Goal: Task Accomplishment & Management: Manage account settings

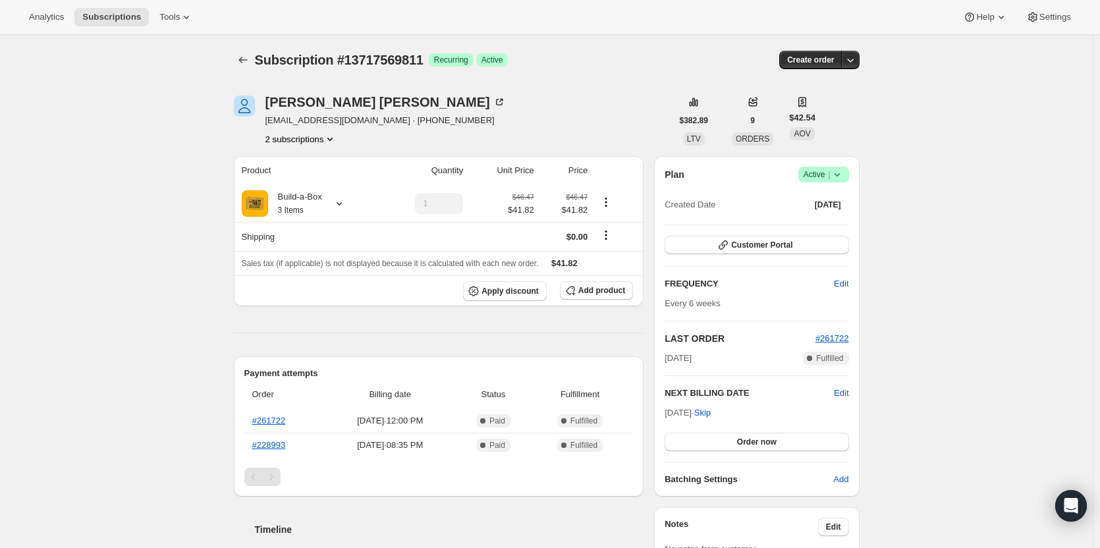
click at [323, 138] on button "2 subscriptions" at bounding box center [302, 138] width 72 height 13
click at [320, 159] on span "13435568403" at bounding box center [305, 163] width 92 height 13
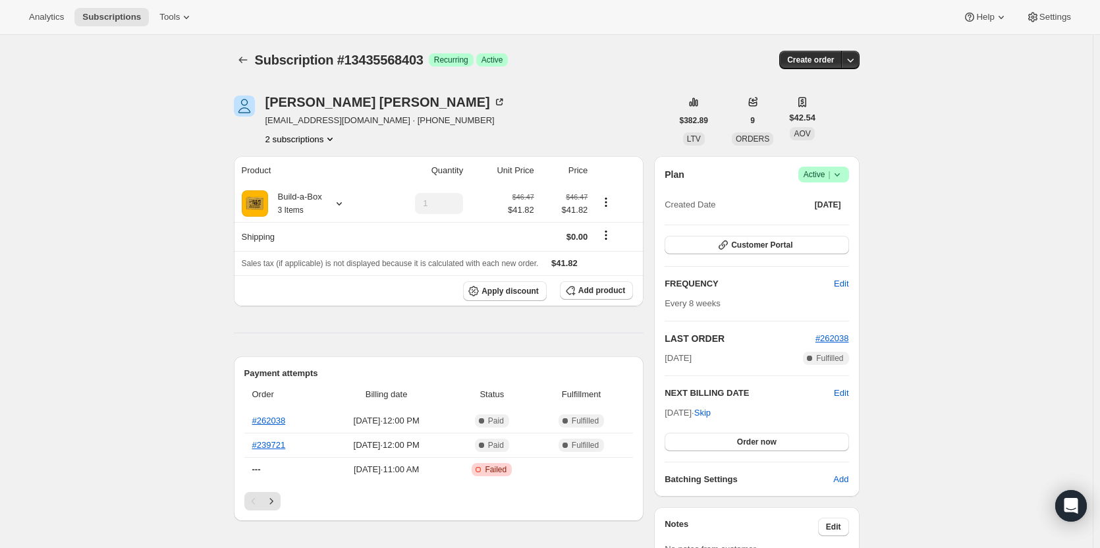
click at [326, 142] on icon "Product actions" at bounding box center [330, 138] width 13 height 13
click at [335, 177] on button "13717569811" at bounding box center [304, 185] width 99 height 21
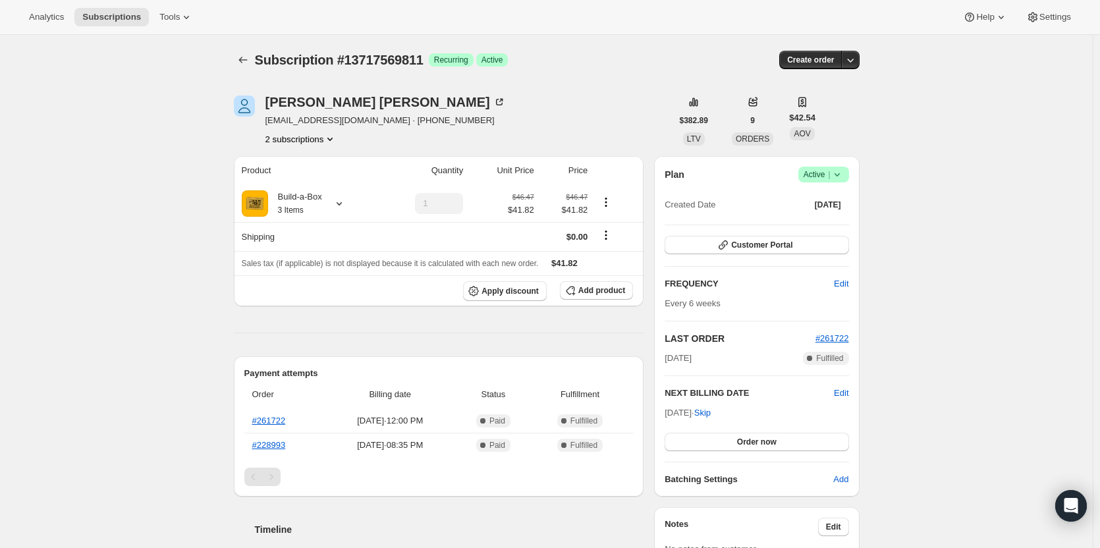
click at [320, 144] on button "2 subscriptions" at bounding box center [302, 138] width 72 height 13
click at [320, 162] on span "13435568403" at bounding box center [305, 163] width 92 height 13
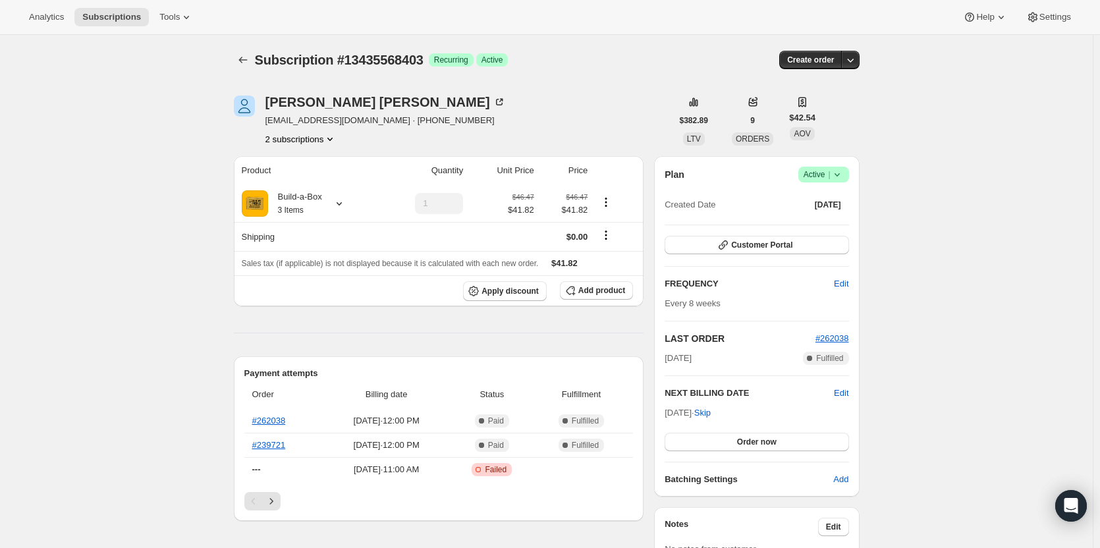
click at [322, 144] on button "2 subscriptions" at bounding box center [302, 138] width 72 height 13
click at [327, 188] on span "13717569811" at bounding box center [305, 186] width 92 height 13
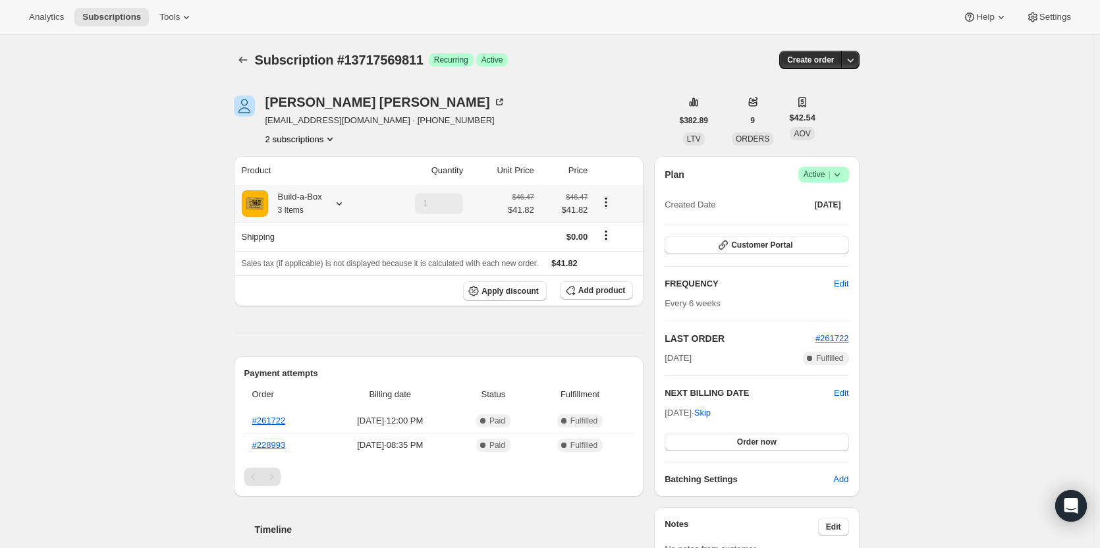
click at [339, 200] on icon at bounding box center [339, 203] width 13 height 13
click at [305, 132] on button "2 subscriptions" at bounding box center [302, 138] width 72 height 13
click at [306, 159] on span "13435568403" at bounding box center [285, 164] width 53 height 10
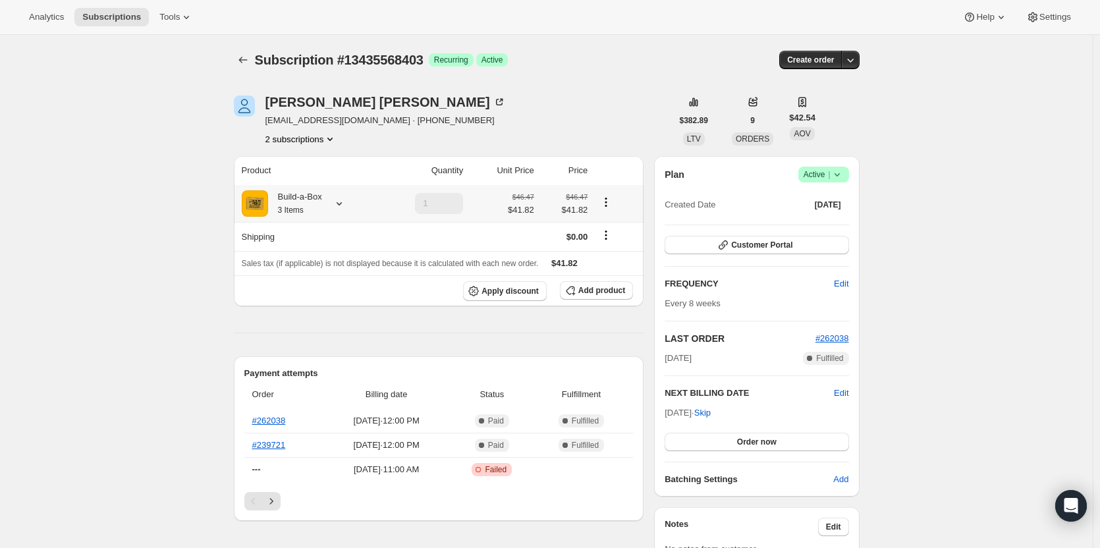
click at [308, 208] on div "Build-a-Box 3 Items" at bounding box center [295, 203] width 54 height 26
click at [320, 140] on button "2 subscriptions" at bounding box center [302, 138] width 72 height 13
click at [314, 186] on span "13717569811" at bounding box center [305, 186] width 92 height 13
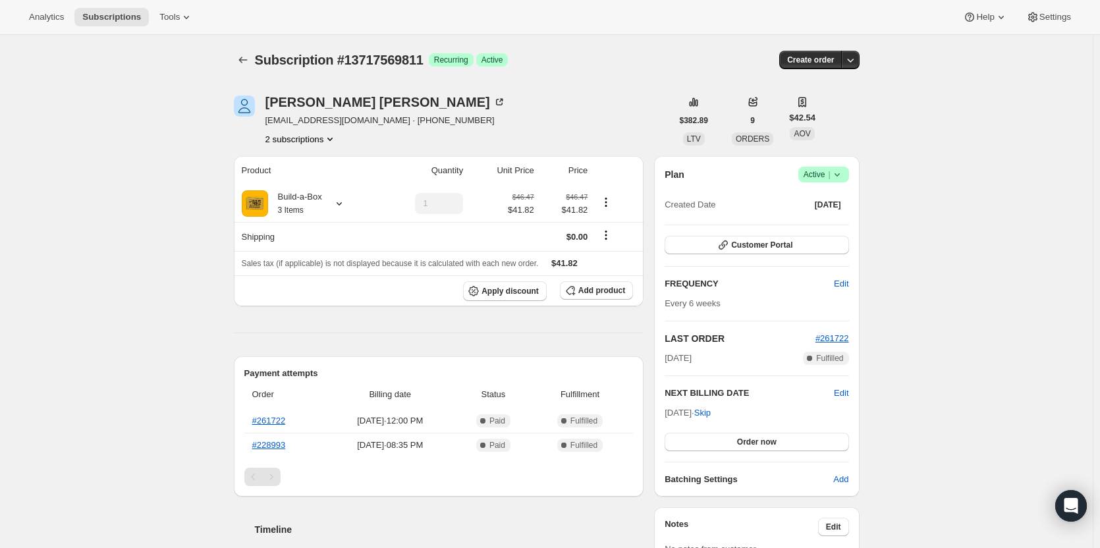
click at [294, 134] on button "2 subscriptions" at bounding box center [302, 138] width 72 height 13
click at [311, 163] on span "13435568403" at bounding box center [305, 163] width 92 height 13
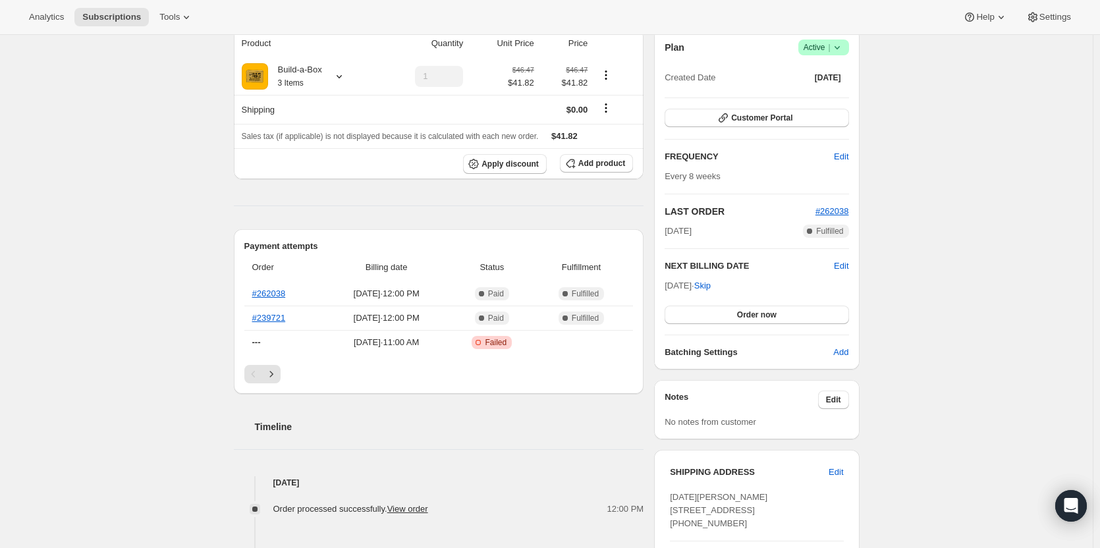
scroll to position [81, 0]
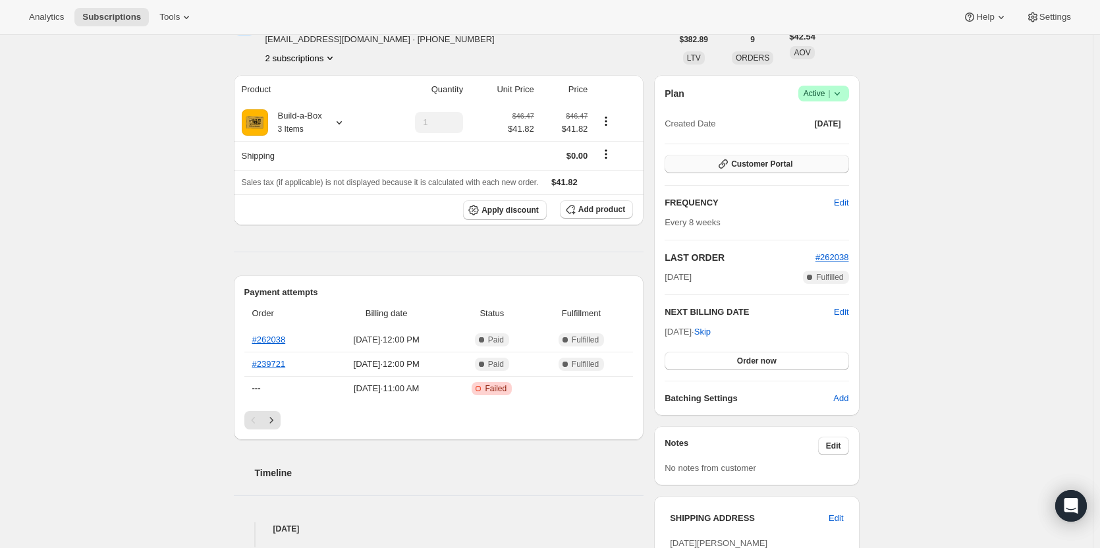
click at [741, 165] on span "Customer Portal" at bounding box center [761, 164] width 61 height 11
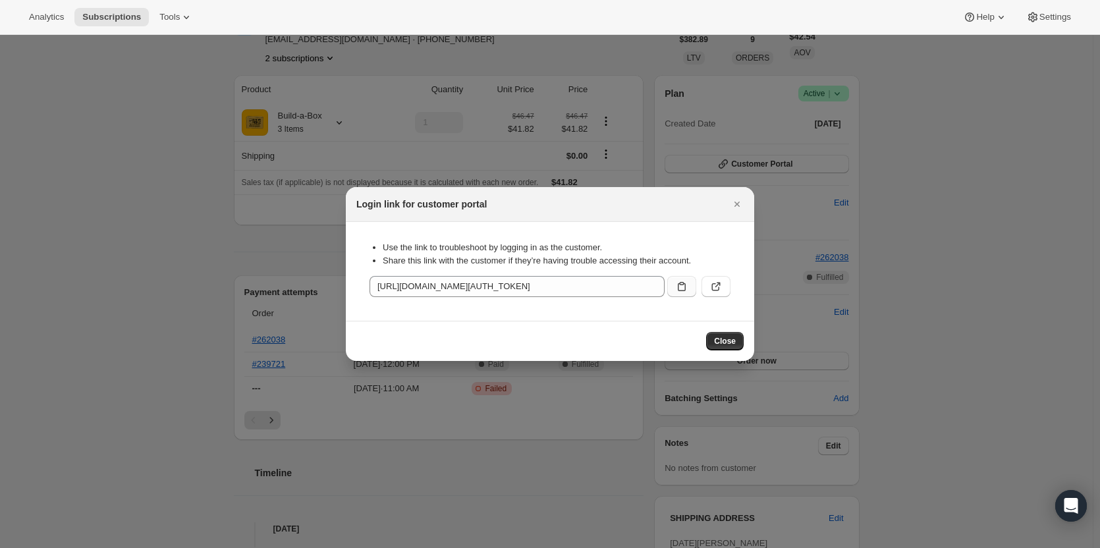
click at [686, 291] on icon ":rvj:" at bounding box center [681, 286] width 13 height 13
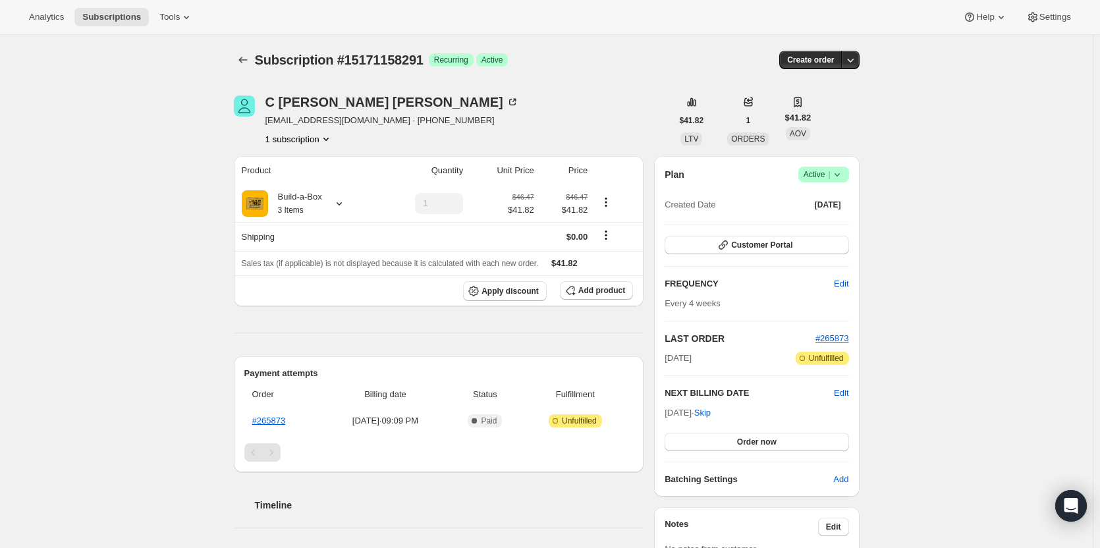
click at [830, 173] on span "|" at bounding box center [829, 174] width 2 height 11
click at [839, 223] on span "Cancel subscription" at bounding box center [828, 223] width 74 height 10
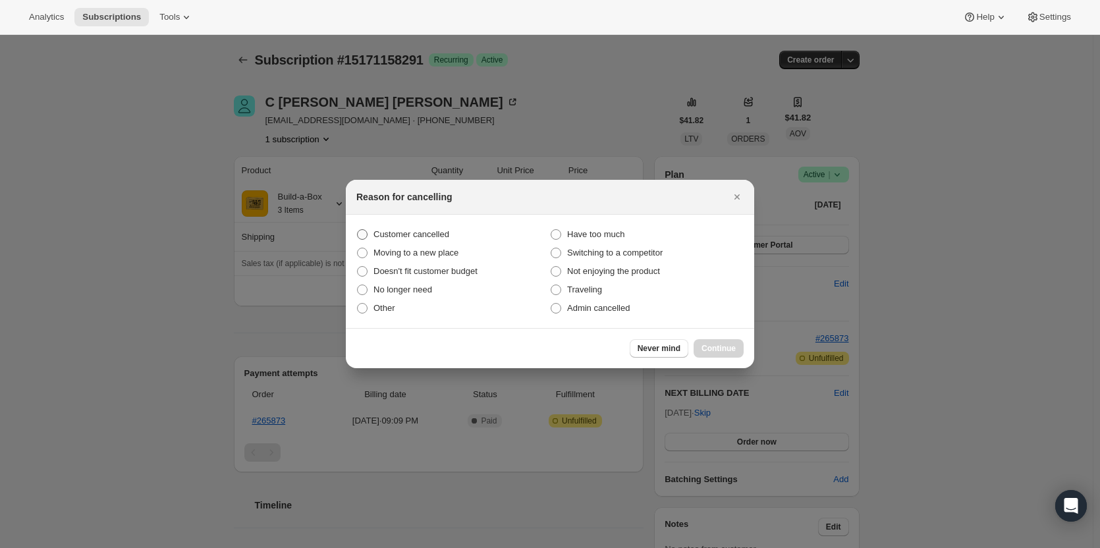
click at [403, 232] on span "Customer cancelled" at bounding box center [412, 234] width 76 height 10
click at [358, 230] on input "Customer cancelled" at bounding box center [357, 229] width 1 height 1
radio input "true"
click at [709, 345] on span "Continue" at bounding box center [719, 348] width 34 height 11
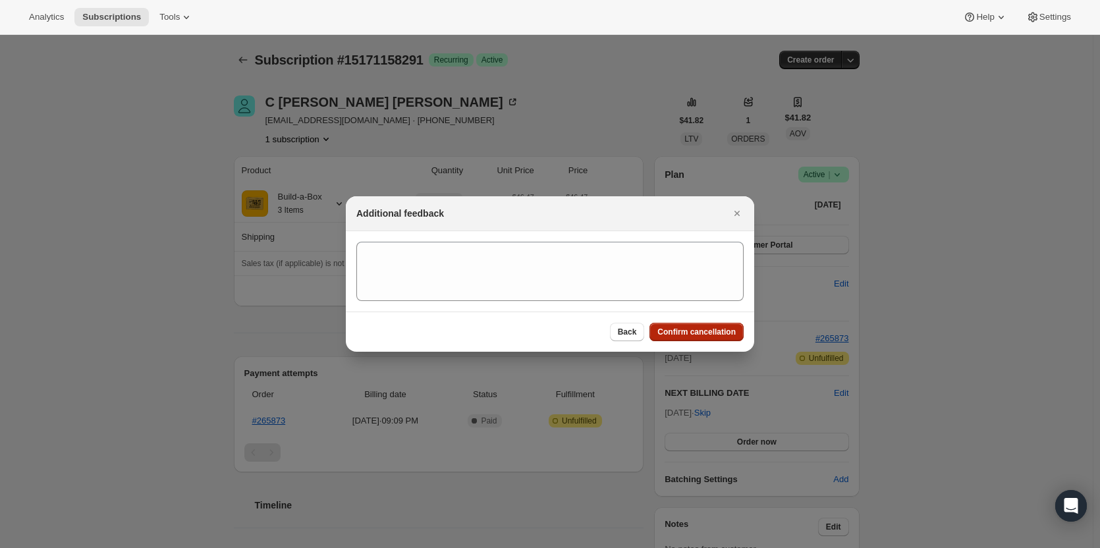
click at [711, 334] on span "Confirm cancellation" at bounding box center [697, 332] width 78 height 11
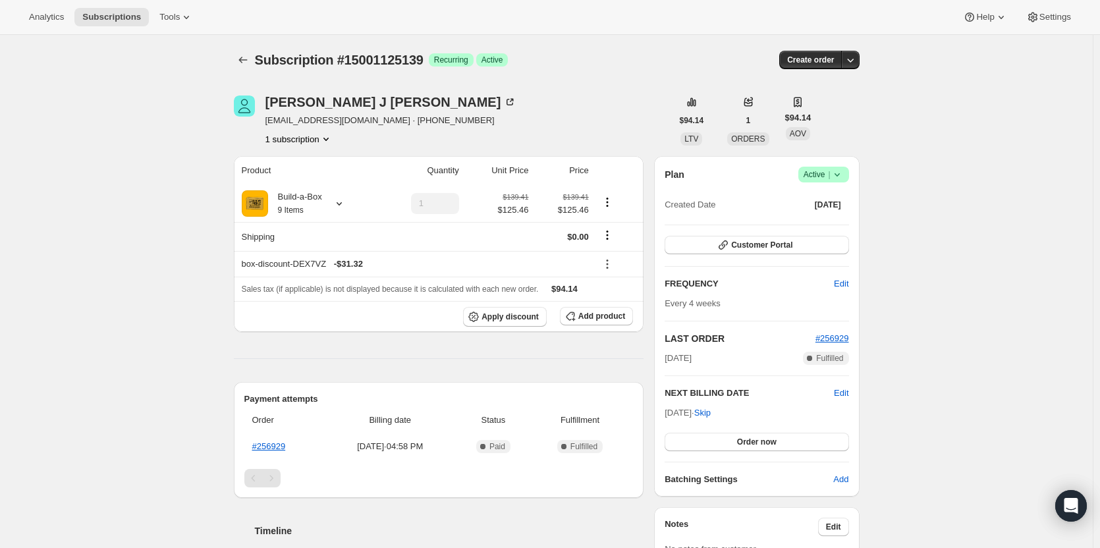
click at [830, 173] on span "Active |" at bounding box center [824, 174] width 40 height 13
click at [847, 288] on span "Edit" at bounding box center [841, 283] width 14 height 13
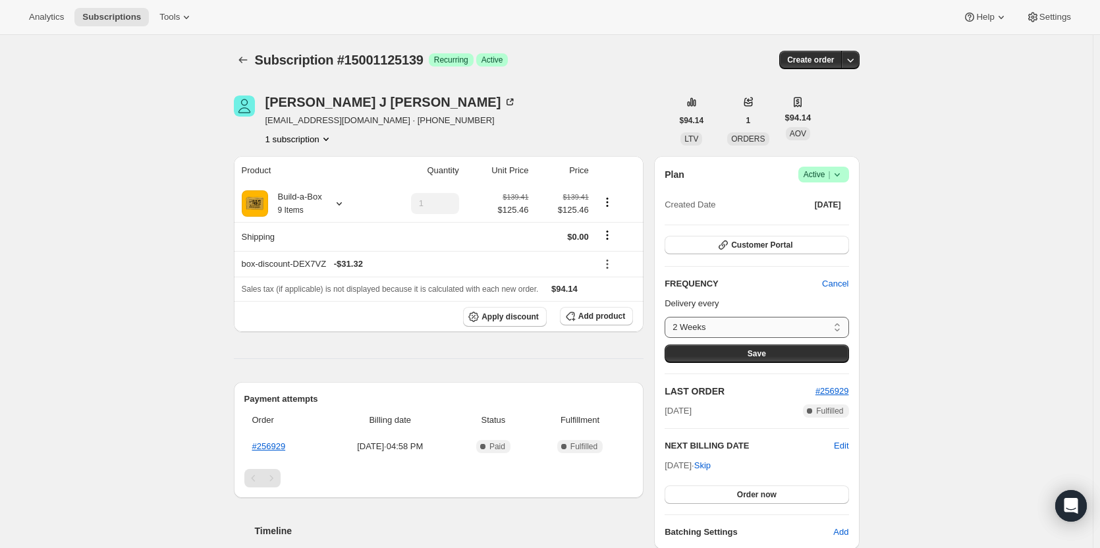
click at [822, 328] on select "2 Weeks 4 Weeks 6 Weeks 8 Weeks Custom..." at bounding box center [757, 327] width 184 height 21
click at [936, 302] on div "Subscription #15001125139. This page is ready Subscription #15001125139 Success…" at bounding box center [546, 555] width 1093 height 1040
drag, startPoint x: 846, startPoint y: 281, endPoint x: 875, endPoint y: 278, distance: 29.2
click at [848, 281] on span "Cancel" at bounding box center [835, 283] width 26 height 13
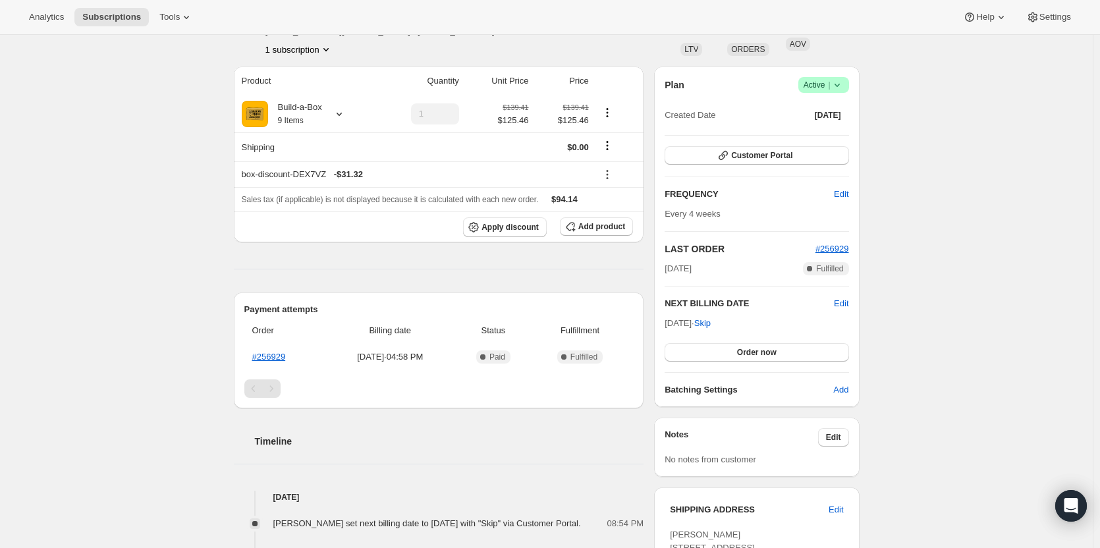
scroll to position [132, 0]
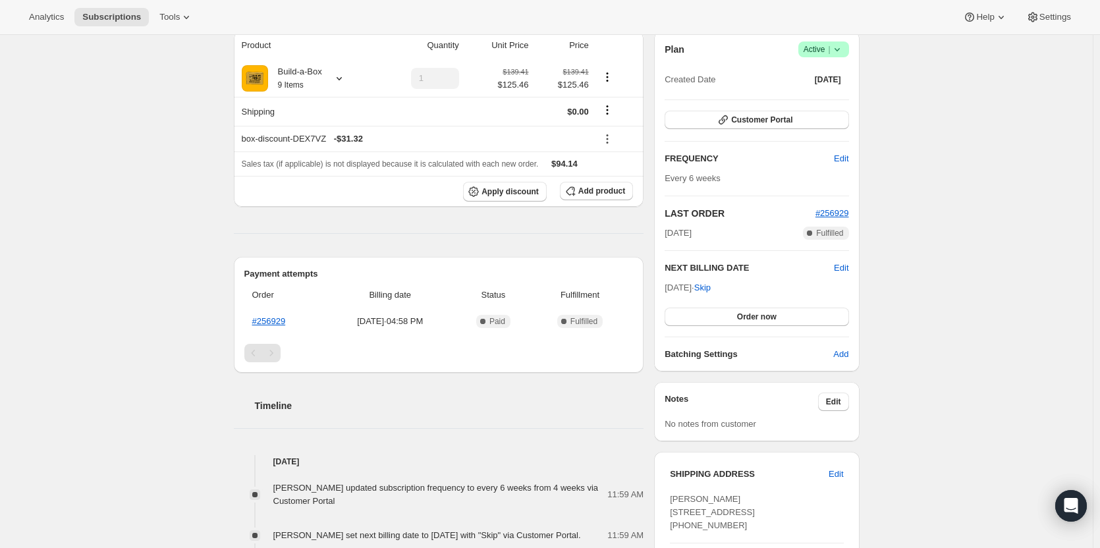
scroll to position [66, 0]
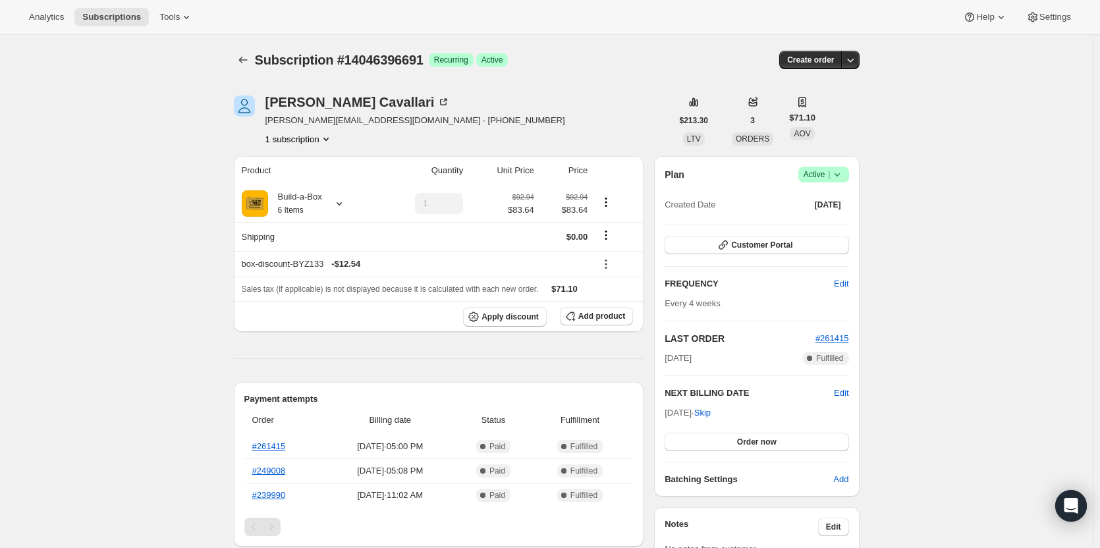
click at [835, 175] on icon at bounding box center [837, 174] width 13 height 13
click at [832, 215] on button "Cancel subscription" at bounding box center [828, 222] width 82 height 21
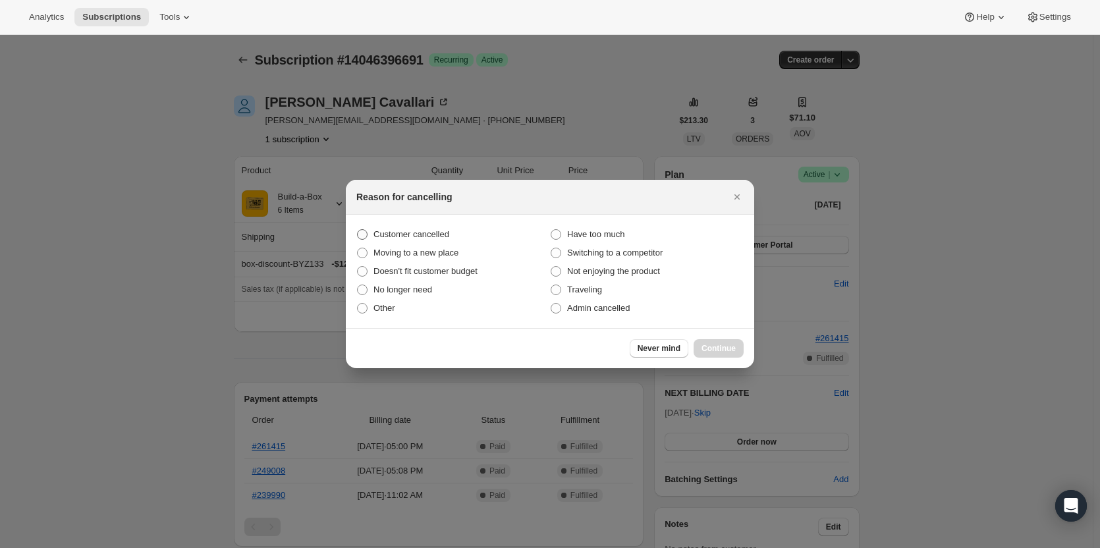
click at [412, 232] on span "Customer cancelled" at bounding box center [412, 234] width 76 height 10
click at [358, 230] on input "Customer cancelled" at bounding box center [357, 229] width 1 height 1
radio input "true"
click at [725, 345] on span "Continue" at bounding box center [719, 348] width 34 height 11
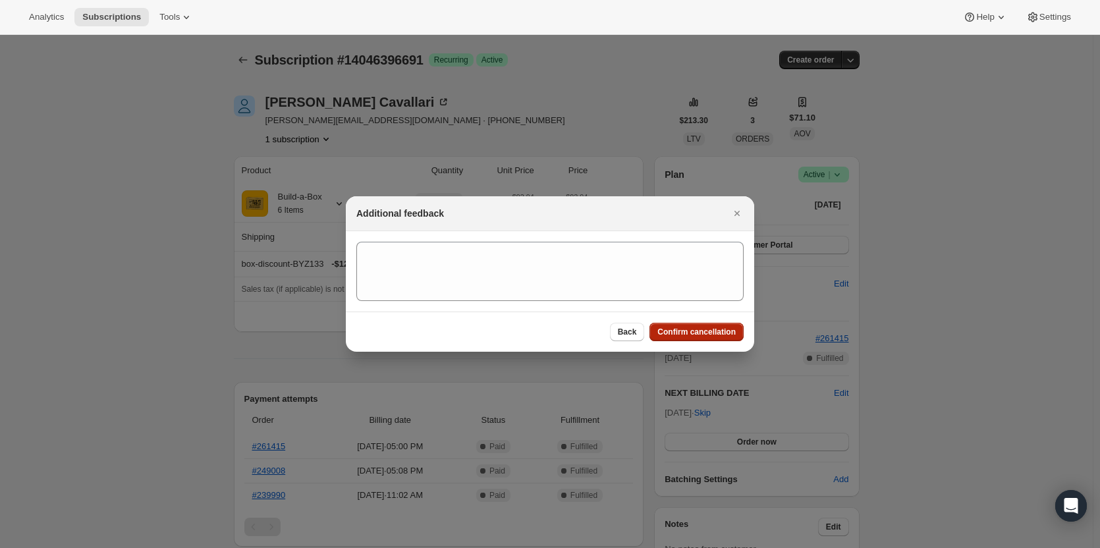
click at [720, 340] on button "Confirm cancellation" at bounding box center [697, 332] width 94 height 18
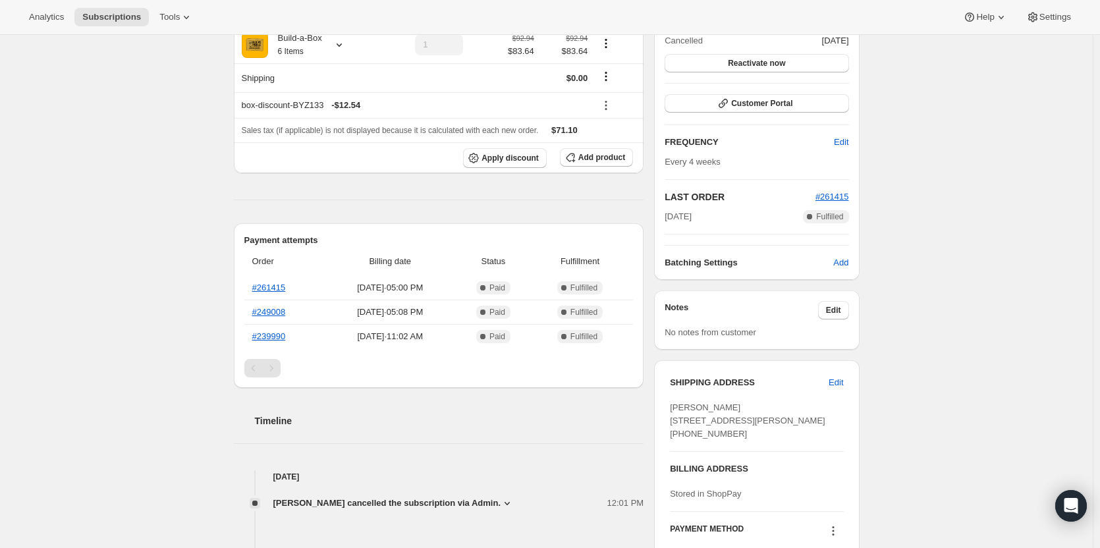
scroll to position [217, 0]
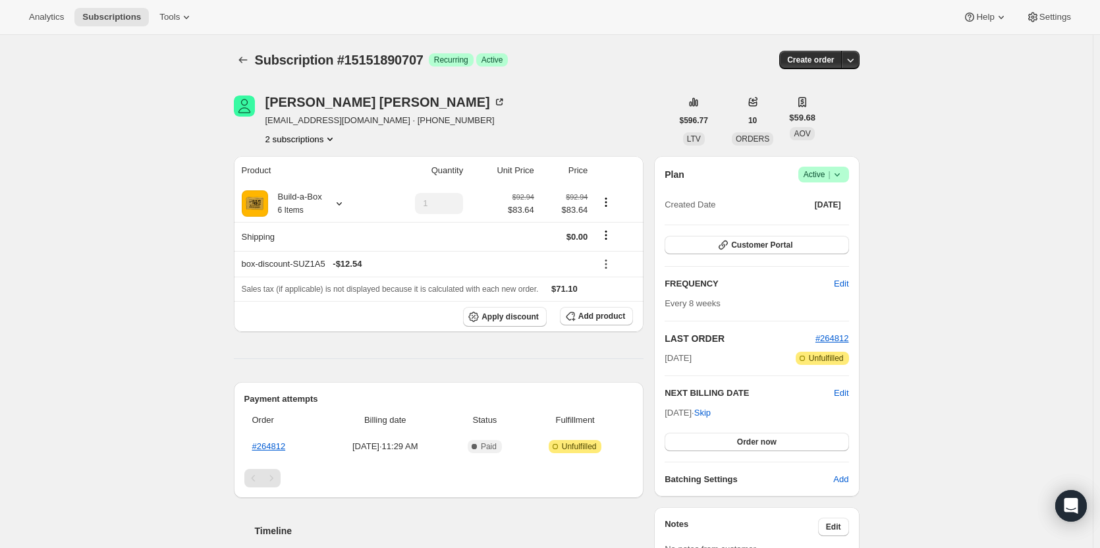
click at [327, 140] on icon "Product actions" at bounding box center [330, 138] width 13 height 13
click at [324, 157] on span "12817596691" at bounding box center [305, 163] width 92 height 13
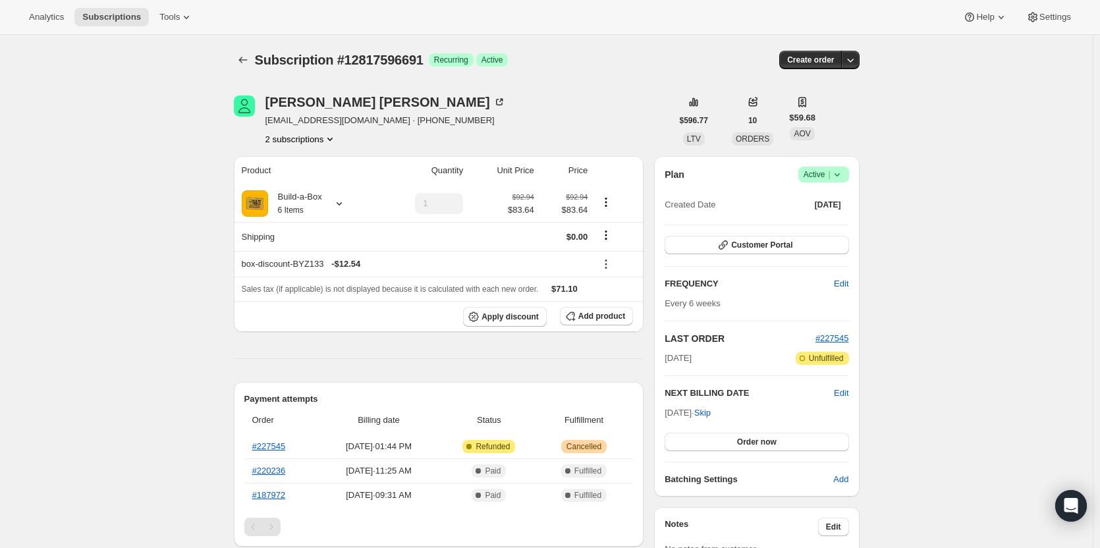
click at [839, 176] on icon at bounding box center [837, 174] width 13 height 13
click at [831, 224] on span "Cancel subscription" at bounding box center [828, 223] width 74 height 10
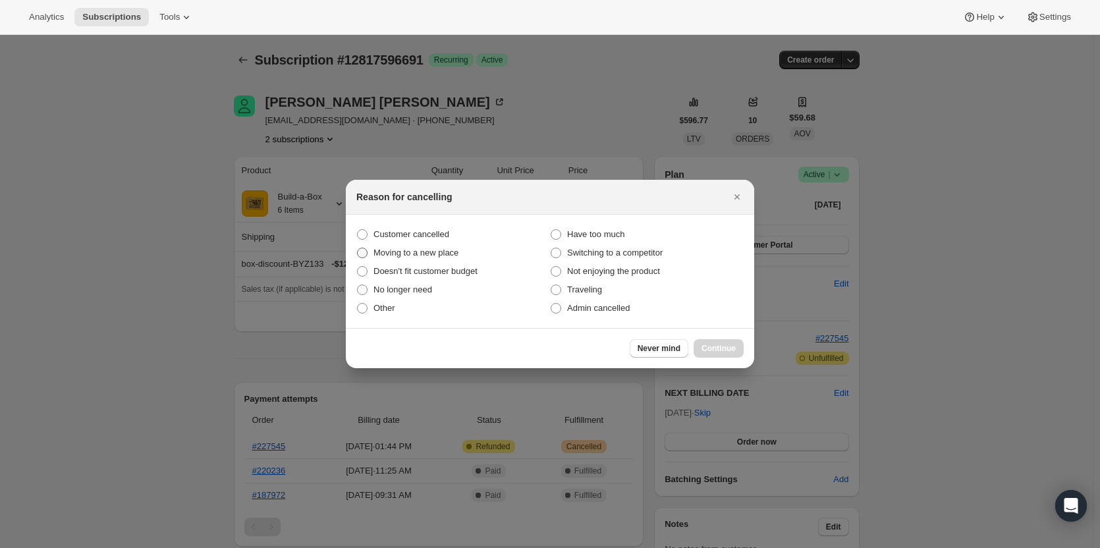
drag, startPoint x: 448, startPoint y: 232, endPoint x: 539, endPoint y: 256, distance: 94.1
click at [451, 232] on label "Customer cancelled" at bounding box center [453, 234] width 194 height 18
click at [358, 230] on input "Customer cancelled" at bounding box center [357, 229] width 1 height 1
radio input "true"
click at [735, 345] on span "Continue" at bounding box center [719, 348] width 34 height 11
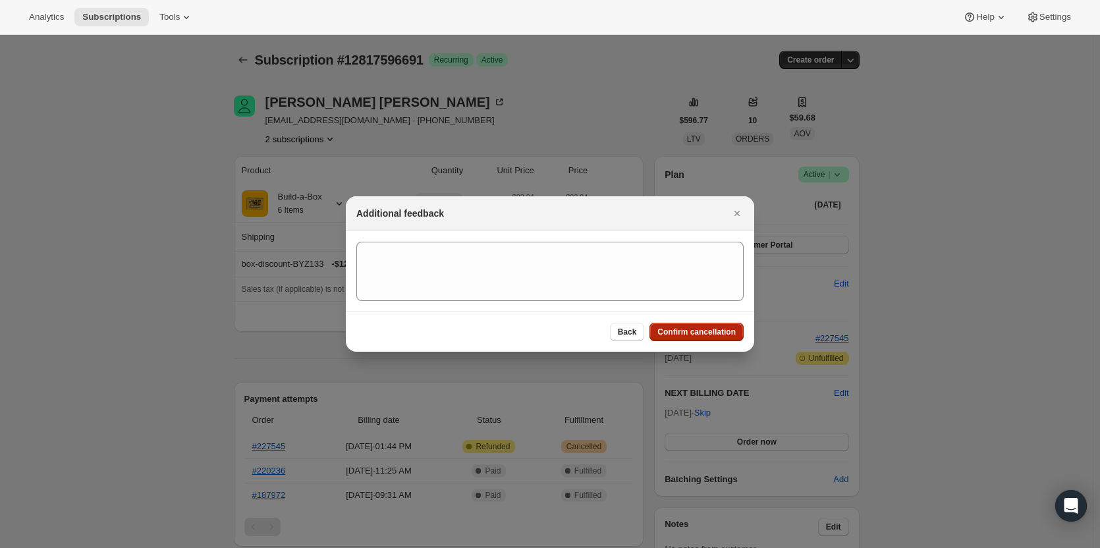
click at [708, 338] on button "Confirm cancellation" at bounding box center [697, 332] width 94 height 18
